Goal: Find contact information: Find contact information

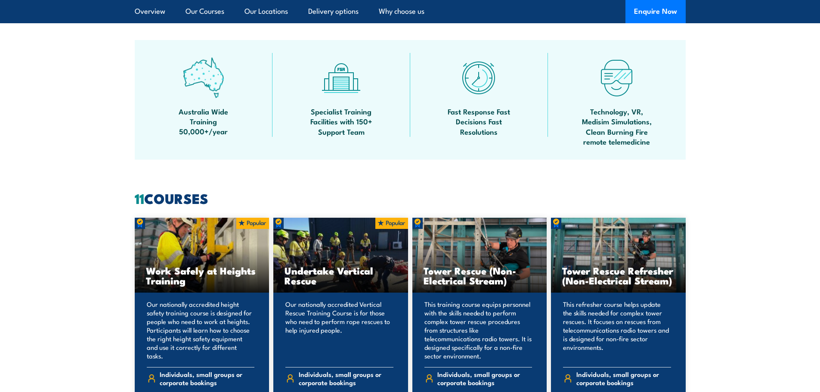
scroll to position [516, 0]
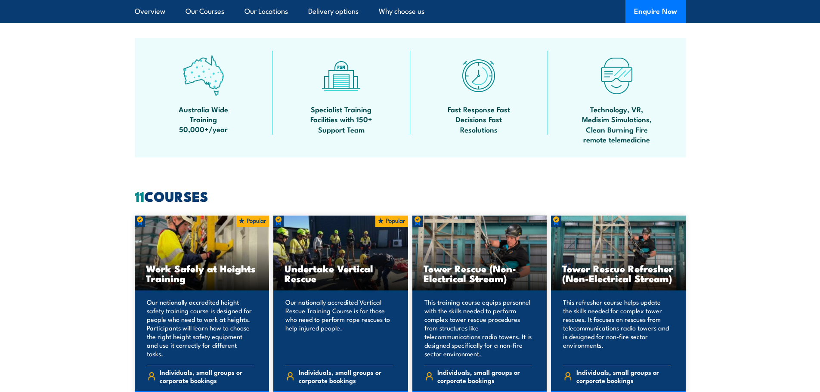
click at [198, 75] on img at bounding box center [203, 75] width 41 height 41
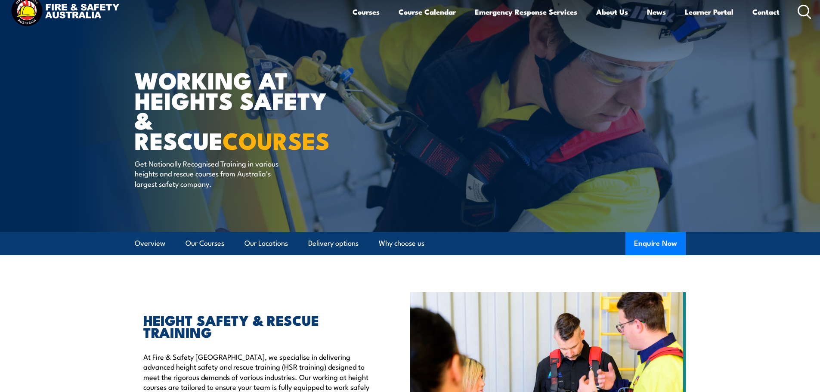
scroll to position [0, 0]
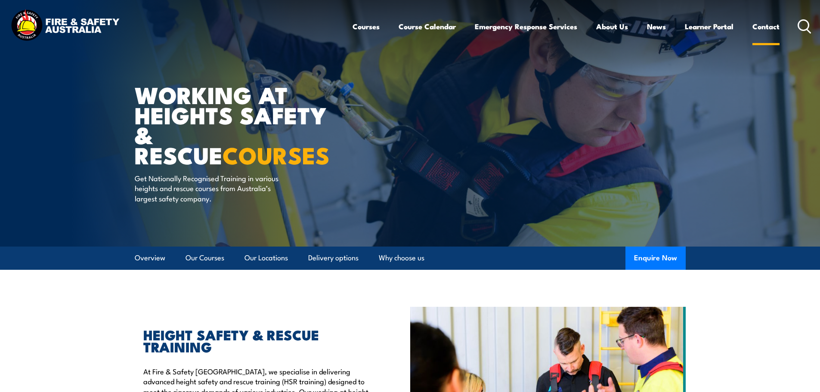
click at [769, 27] on link "Contact" at bounding box center [765, 26] width 27 height 23
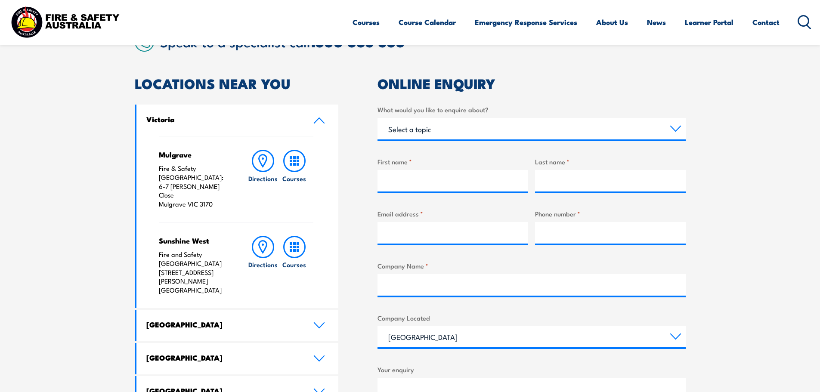
scroll to position [387, 0]
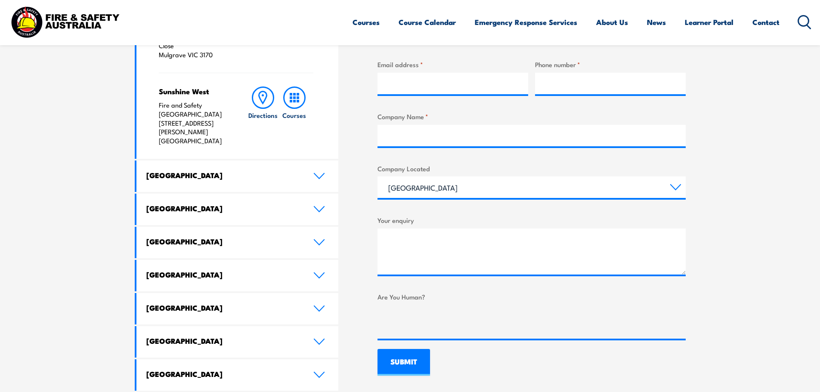
click at [187, 323] on div "Victoria Mulgrave Fire & Safety Australia: 6-7 Hartnett Close Mulgrave VIC 3170…" at bounding box center [237, 172] width 204 height 435
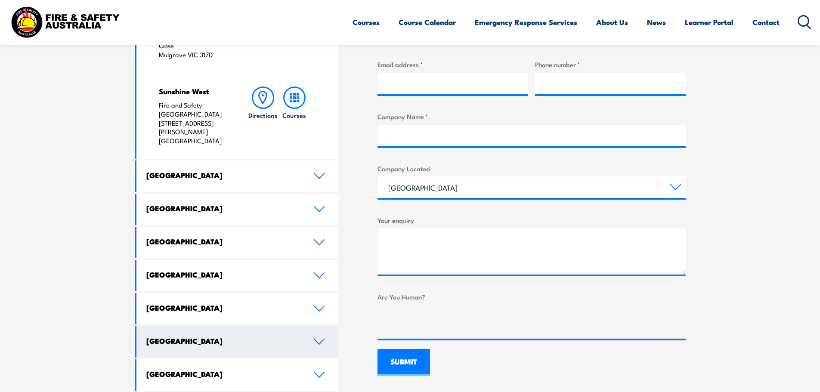
click at [187, 326] on link "[GEOGRAPHIC_DATA]" at bounding box center [237, 341] width 202 height 31
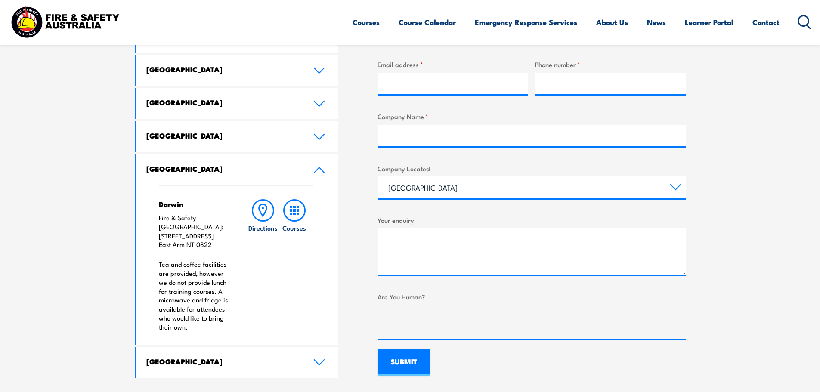
click at [295, 214] on rect at bounding box center [294, 214] width 3 height 3
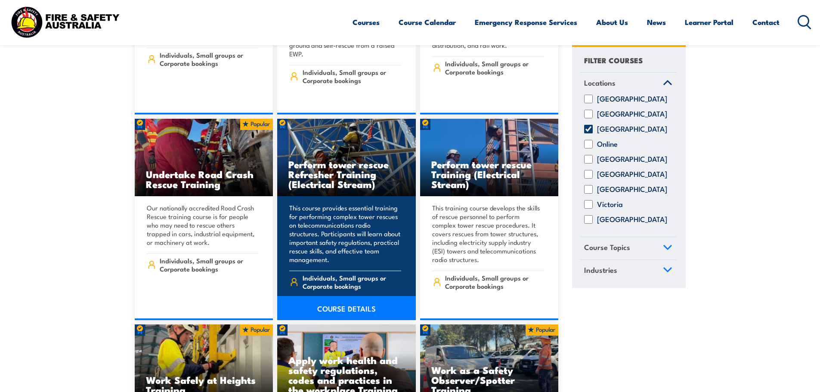
scroll to position [5250, 0]
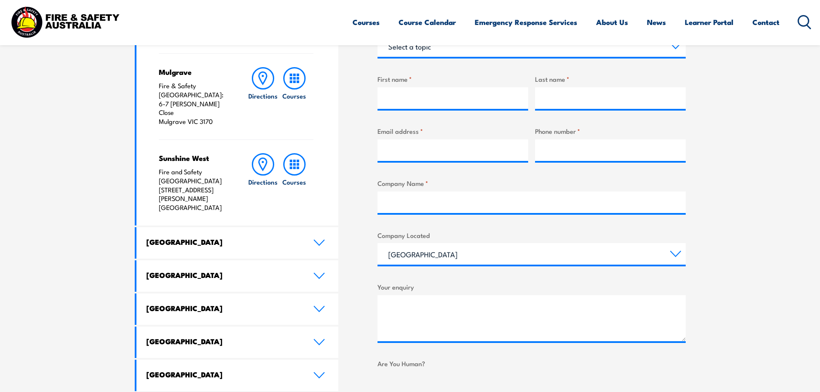
scroll to position [224, 0]
